Goal: Task Accomplishment & Management: Use online tool/utility

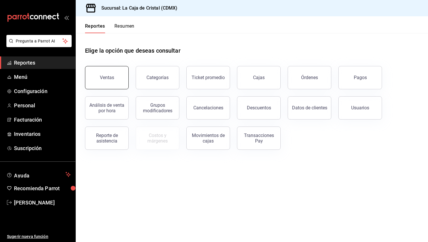
click at [107, 67] on button "Ventas" at bounding box center [107, 77] width 44 height 23
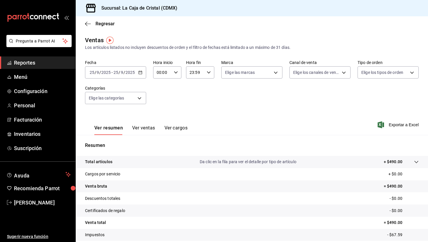
click at [143, 74] on div "[DATE] [DATE] - [DATE] [DATE]" at bounding box center [115, 72] width 61 height 12
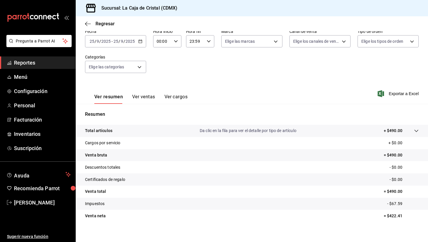
scroll to position [31, 0]
click at [144, 97] on button "Ver ventas" at bounding box center [143, 99] width 23 height 10
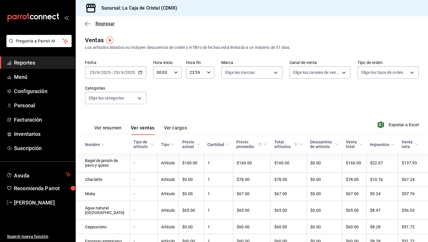
click at [87, 23] on icon "button" at bounding box center [88, 23] width 6 height 5
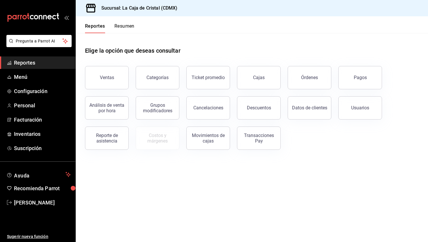
click at [122, 22] on div "Reportes Resumen" at bounding box center [105, 24] width 59 height 17
click at [123, 27] on button "Resumen" at bounding box center [125, 28] width 20 height 10
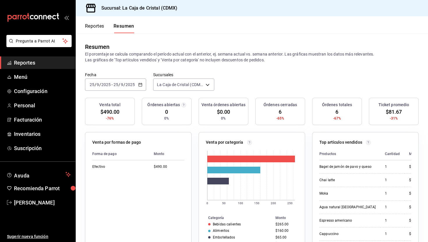
click at [96, 27] on button "Reportes" at bounding box center [94, 28] width 19 height 10
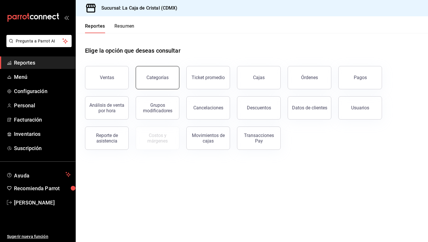
click at [161, 79] on div "Categorías" at bounding box center [158, 78] width 22 height 6
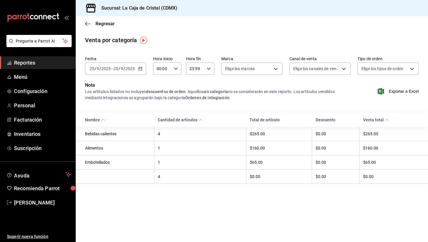
click at [143, 72] on div "[DATE] [DATE] - [DATE] [DATE]" at bounding box center [115, 69] width 61 height 12
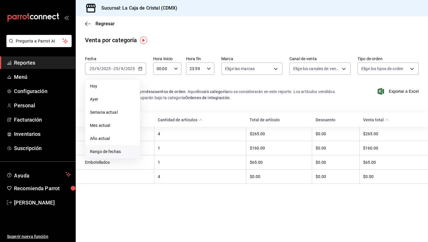
click at [122, 151] on span "Rango de fechas" at bounding box center [112, 152] width 45 height 6
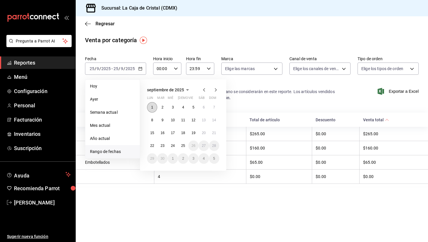
click at [152, 109] on abbr "1" at bounding box center [152, 107] width 2 height 4
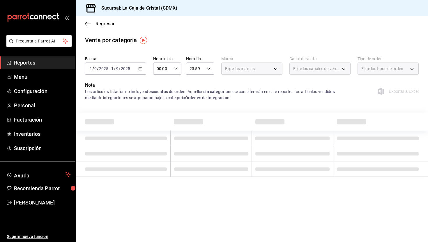
click at [140, 70] on \(Stroke\) "button" at bounding box center [140, 68] width 3 height 3
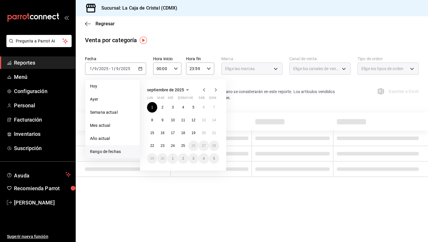
click at [203, 91] on icon "button" at bounding box center [204, 90] width 7 height 7
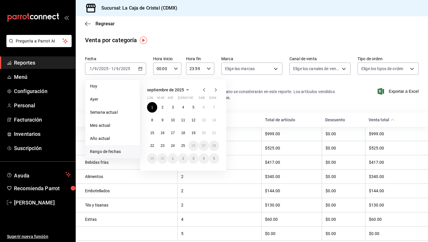
click at [204, 90] on icon "button" at bounding box center [204, 89] width 2 height 3
click at [196, 106] on button "1" at bounding box center [194, 107] width 10 height 10
click at [217, 90] on icon "button" at bounding box center [216, 89] width 2 height 3
click at [183, 148] on abbr "25" at bounding box center [183, 146] width 4 height 4
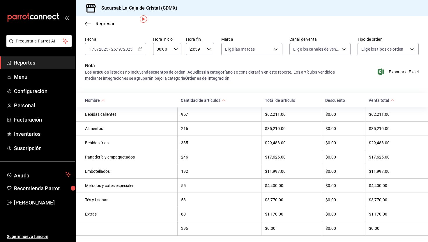
scroll to position [22, 0]
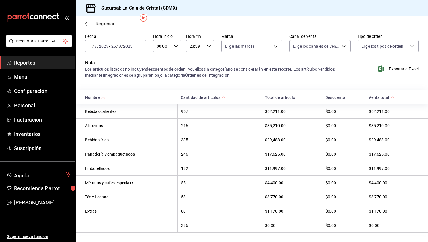
click at [87, 22] on icon "button" at bounding box center [88, 23] width 6 height 5
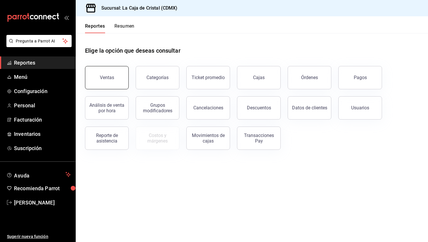
click at [103, 78] on div "Ventas" at bounding box center [107, 78] width 14 height 6
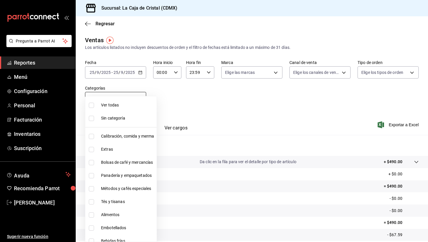
click at [139, 99] on body "Pregunta a Parrot AI Reportes Menú Configuración Personal Facturación Inventari…" at bounding box center [214, 121] width 428 height 242
click at [132, 175] on span "Panadería y empaquetados" at bounding box center [127, 176] width 53 height 6
type input "6bfe9517-77a0-425e-8914-dc306e1a83e1"
checkbox input "true"
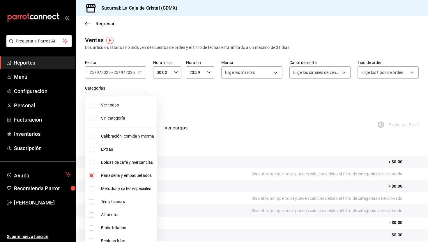
click at [199, 112] on div at bounding box center [214, 121] width 428 height 242
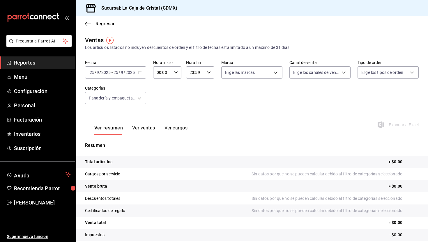
click at [142, 73] on div "[DATE] [DATE] - [DATE] [DATE]" at bounding box center [115, 72] width 61 height 12
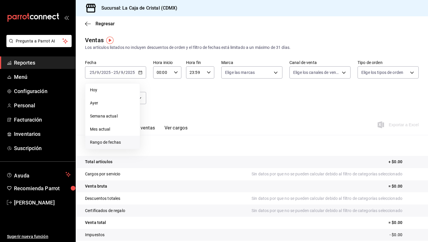
click at [115, 141] on span "Rango de fechas" at bounding box center [112, 143] width 45 height 6
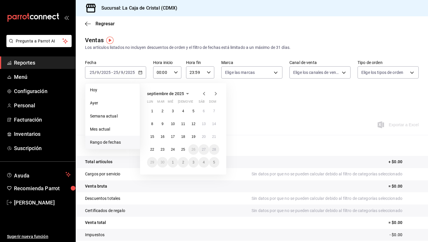
click at [201, 93] on icon "button" at bounding box center [204, 93] width 7 height 7
click at [192, 110] on button "1" at bounding box center [194, 111] width 10 height 10
click at [215, 92] on icon "button" at bounding box center [215, 93] width 7 height 7
click at [205, 94] on icon "button" at bounding box center [204, 93] width 7 height 7
click at [240, 111] on div "[DATE] lun mar mié jue vie sáb dom 28 29 30 31 1 2 3 4 5 6 7 8 9 10 11 12 13 14…" at bounding box center [191, 127] width 102 height 96
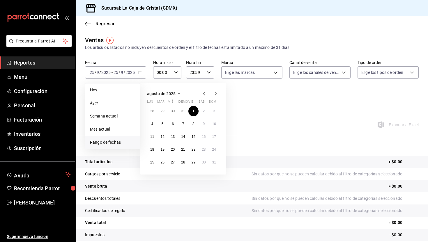
click at [202, 94] on icon "button" at bounding box center [204, 93] width 7 height 7
click at [216, 94] on icon "button" at bounding box center [216, 93] width 2 height 3
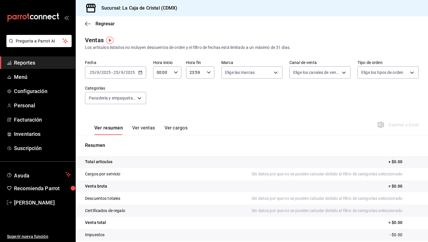
click at [249, 95] on div "Fecha [DATE] [DATE] - [DATE] [DATE] Hora inicio 00:00 Hora inicio Hora fin 23:5…" at bounding box center [252, 85] width 334 height 51
click at [139, 96] on body "Pregunta a Parrot AI Reportes Menú Configuración Personal Facturación Inventari…" at bounding box center [214, 121] width 428 height 242
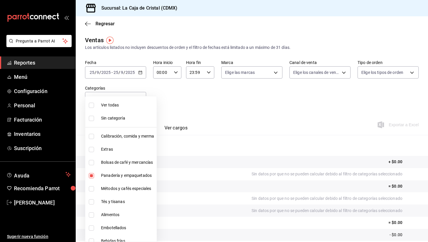
click at [127, 137] on span "Calibración, comida y merma" at bounding box center [127, 136] width 53 height 6
type input "6bfe9517-77a0-425e-8914-dc306e1a83e1,a606dcbc-5ec1-45fe-818e-88c0c51b891b"
checkbox input "true"
click at [101, 175] on li "Panadería y empaquetados" at bounding box center [120, 175] width 71 height 13
type input "a606dcbc-5ec1-45fe-818e-88c0c51b891b"
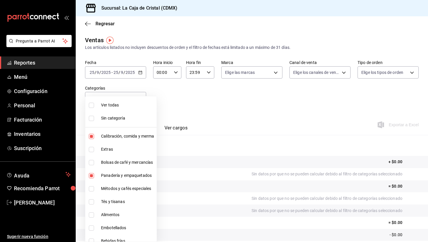
checkbox input "false"
click at [138, 74] on div at bounding box center [214, 121] width 428 height 242
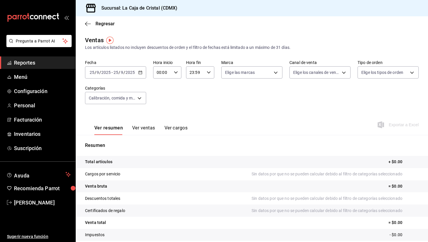
click at [138, 74] on icon "button" at bounding box center [140, 73] width 4 height 4
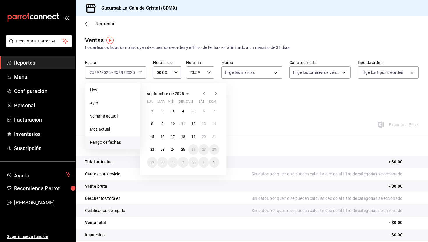
click at [205, 94] on icon "button" at bounding box center [204, 93] width 7 height 7
click at [247, 93] on div "Fecha [DATE] [DATE] - [DATE] [DATE] [DATE] [DATE] Semana actual Mes actual [GEO…" at bounding box center [252, 85] width 334 height 51
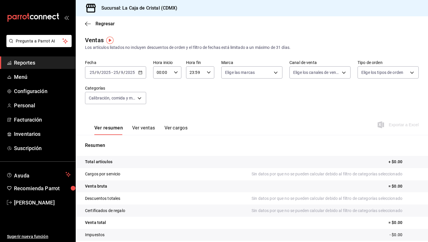
click at [141, 74] on \(Stroke\) "button" at bounding box center [140, 72] width 3 height 3
click at [245, 103] on div "Fecha [DATE] [DATE] - [DATE] [DATE] Hora inicio 00:00 Hora inicio Hora fin 23:5…" at bounding box center [252, 85] width 334 height 51
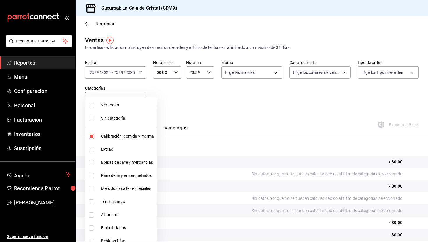
click at [139, 98] on body "Pregunta a Parrot AI Reportes Menú Configuración Personal Facturación Inventari…" at bounding box center [214, 121] width 428 height 242
click at [102, 135] on span "Calibración, comida y merma" at bounding box center [127, 136] width 53 height 6
checkbox input "false"
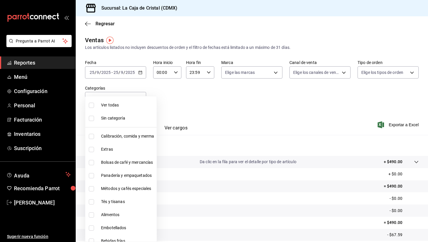
click at [103, 176] on span "Panadería y empaquetados" at bounding box center [127, 176] width 53 height 6
type input "6bfe9517-77a0-425e-8914-dc306e1a83e1"
checkbox input "true"
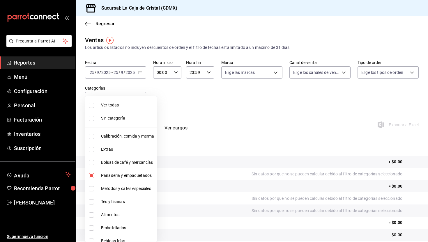
click at [223, 119] on div at bounding box center [214, 121] width 428 height 242
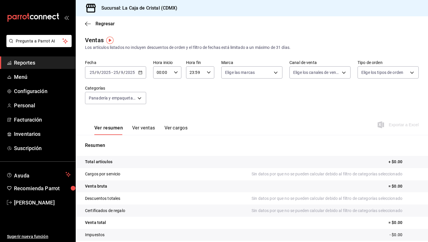
click at [142, 72] on div "[DATE] [DATE] - [DATE] [DATE]" at bounding box center [115, 72] width 61 height 12
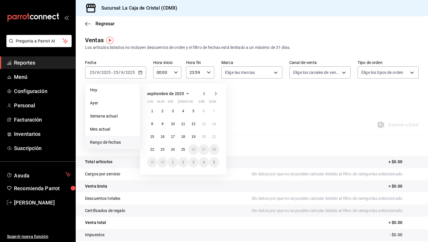
click at [204, 95] on icon "button" at bounding box center [204, 93] width 7 height 7
click at [194, 111] on abbr "1" at bounding box center [194, 111] width 2 height 4
click at [216, 96] on icon "button" at bounding box center [215, 93] width 7 height 7
click at [203, 94] on icon "button" at bounding box center [204, 93] width 7 height 7
click at [191, 110] on button "1" at bounding box center [194, 111] width 10 height 10
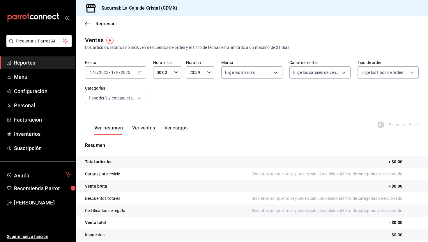
click at [142, 75] on div "[DATE] [DATE] - [DATE] [DATE]" at bounding box center [115, 72] width 61 height 12
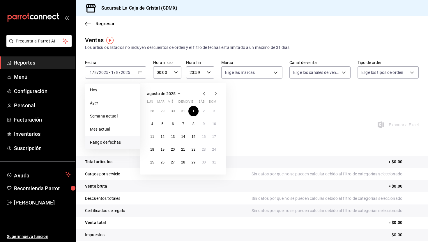
click at [216, 94] on icon "button" at bounding box center [216, 93] width 2 height 3
click at [152, 111] on abbr "1" at bounding box center [152, 111] width 2 height 4
click at [181, 150] on button "25" at bounding box center [183, 150] width 10 height 10
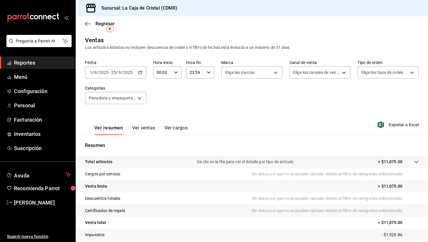
scroll to position [37, 0]
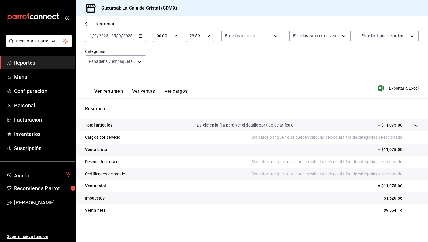
click at [145, 92] on button "Ver ventas" at bounding box center [143, 94] width 23 height 10
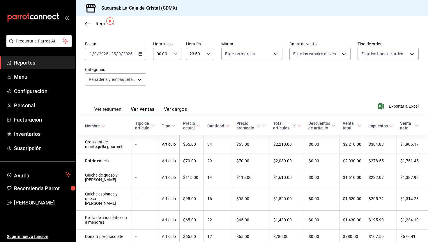
scroll to position [19, 0]
click at [393, 105] on span "Exportar a Excel" at bounding box center [399, 105] width 40 height 7
click at [141, 55] on icon "button" at bounding box center [140, 53] width 4 height 4
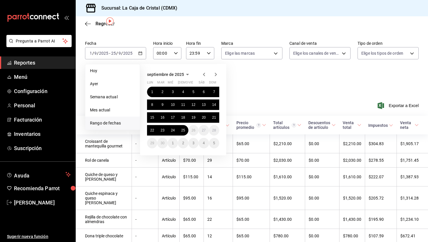
click at [204, 74] on icon "button" at bounding box center [204, 74] width 2 height 3
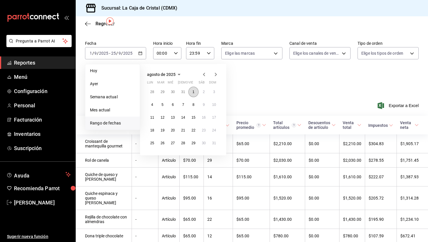
click at [192, 92] on button "1" at bounding box center [194, 92] width 10 height 10
click at [196, 141] on button "29" at bounding box center [194, 143] width 10 height 10
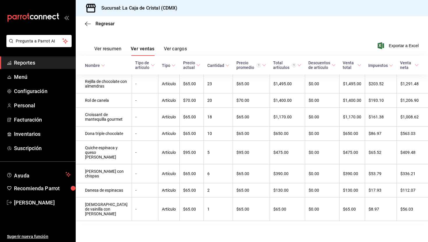
scroll to position [83, 0]
click at [379, 42] on icon "button" at bounding box center [381, 45] width 6 height 7
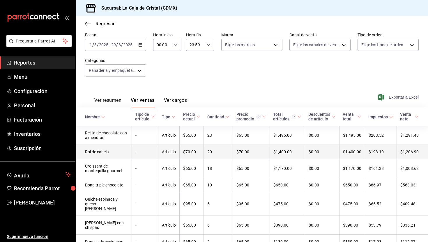
scroll to position [0, 0]
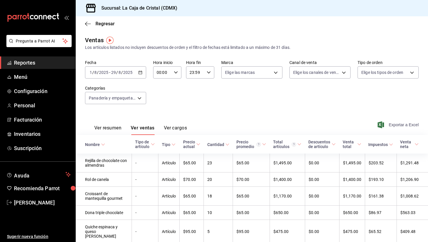
click at [142, 72] on div "[DATE] [DATE] - [DATE] [DATE]" at bounding box center [115, 72] width 61 height 12
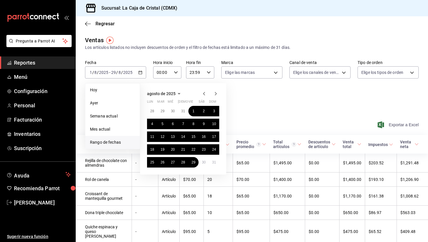
click at [206, 94] on icon "button" at bounding box center [204, 93] width 7 height 7
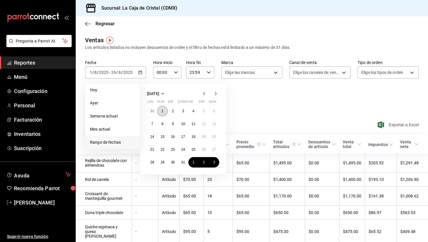
click at [164, 111] on button "1" at bounding box center [162, 111] width 10 height 10
click at [182, 166] on button "31" at bounding box center [183, 162] width 10 height 10
